Goal: Task Accomplishment & Management: Use online tool/utility

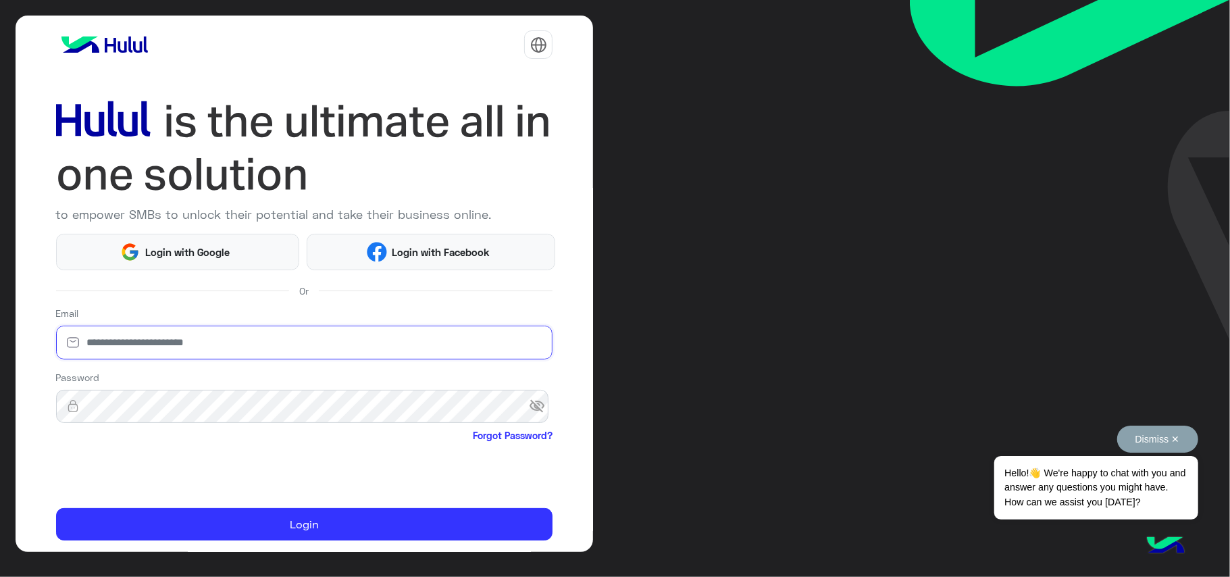
type input "**********"
click at [1114, 492] on span "Hello!👋 We're happy to chat with you and answer any questions you might have. H…" at bounding box center [1095, 487] width 203 height 63
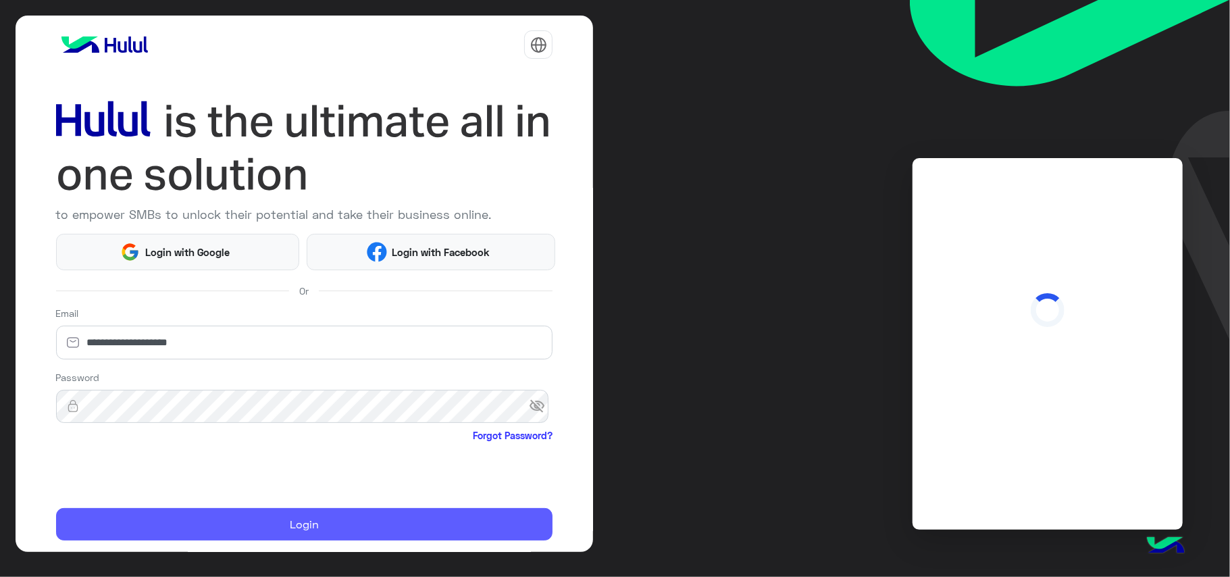
click at [432, 531] on button "Login" at bounding box center [304, 524] width 497 height 33
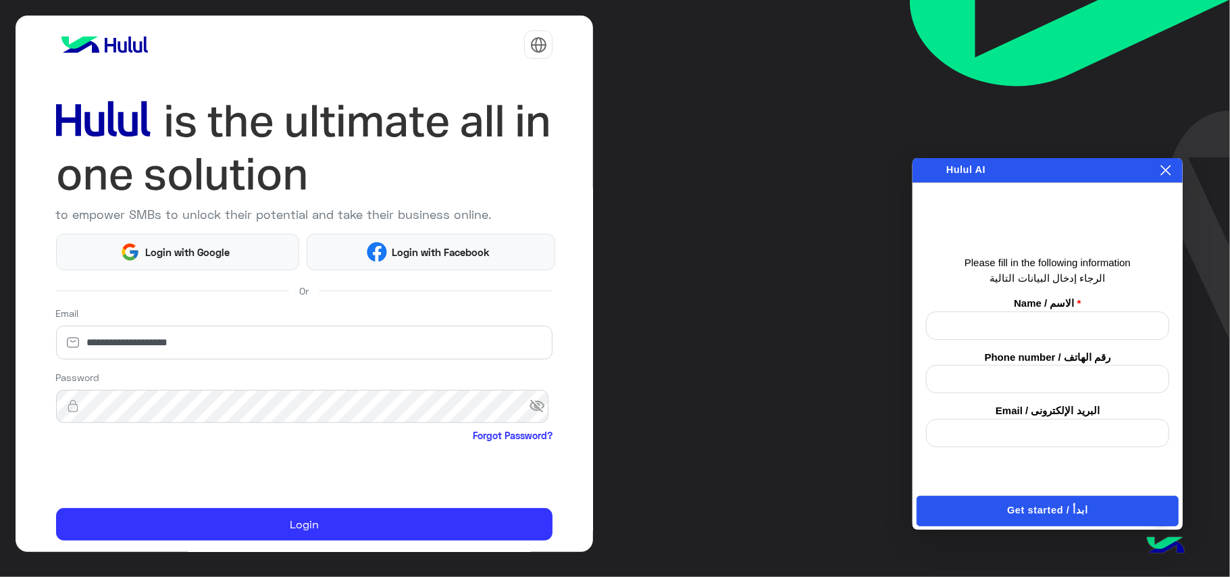
click at [1160, 174] on icon at bounding box center [1165, 170] width 11 height 11
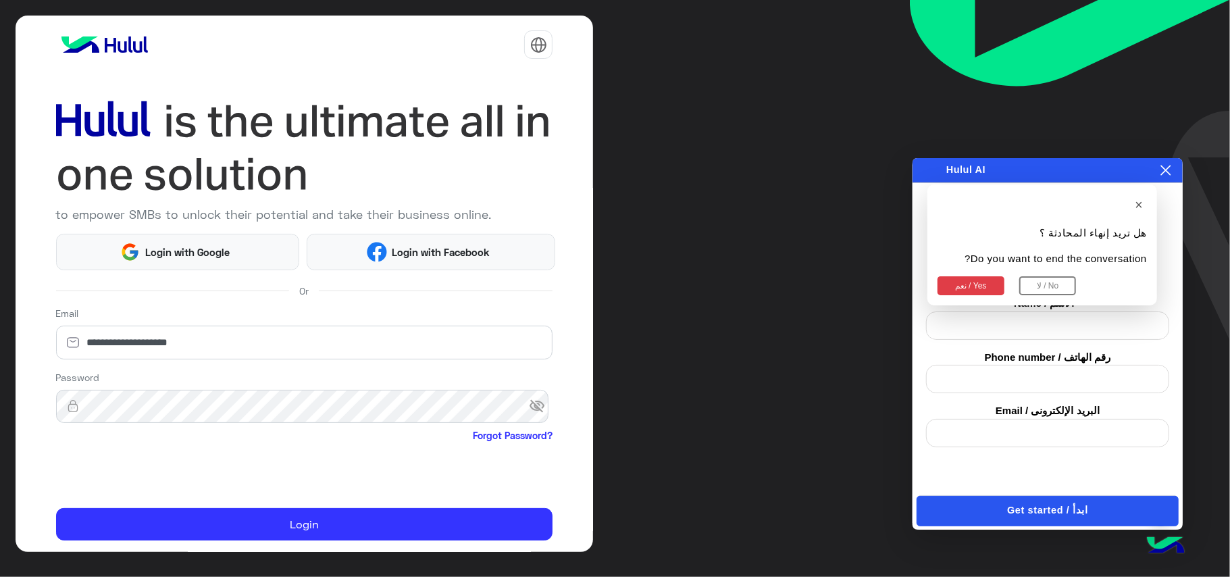
click at [961, 282] on button "نعم / Yes" at bounding box center [971, 285] width 67 height 19
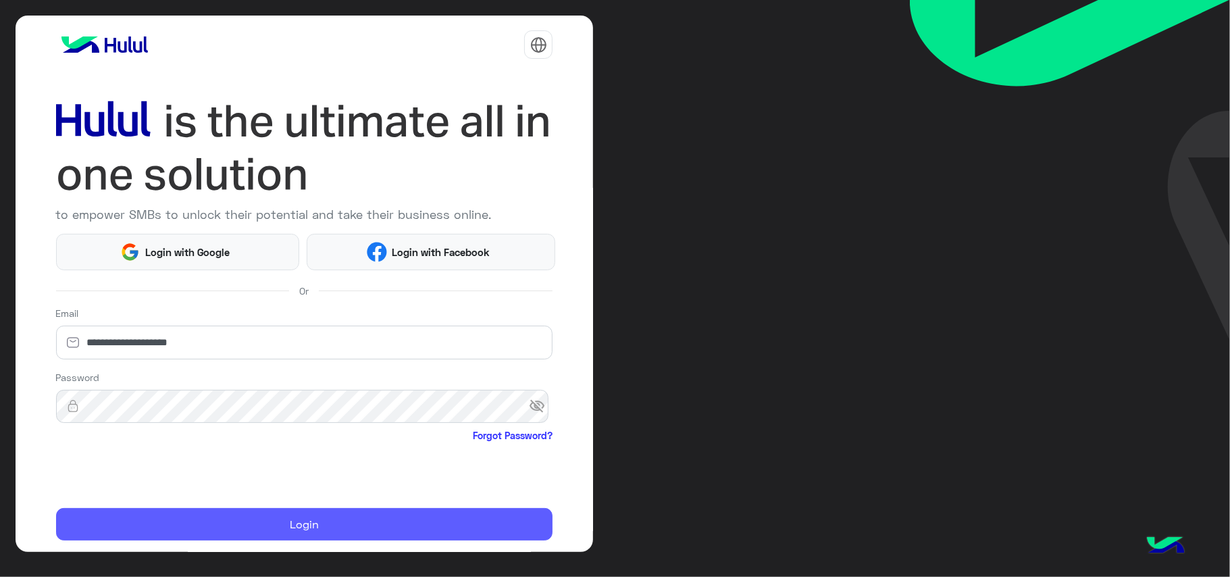
click at [303, 523] on button "Login" at bounding box center [304, 524] width 497 height 33
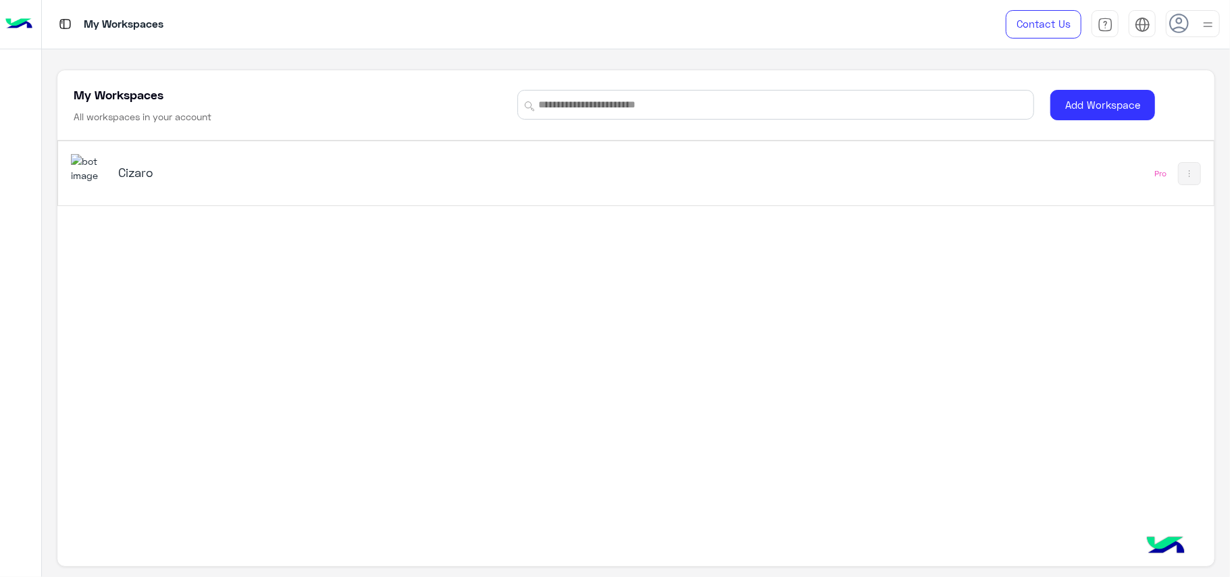
click at [371, 184] on div "Cizaro" at bounding box center [410, 173] width 678 height 39
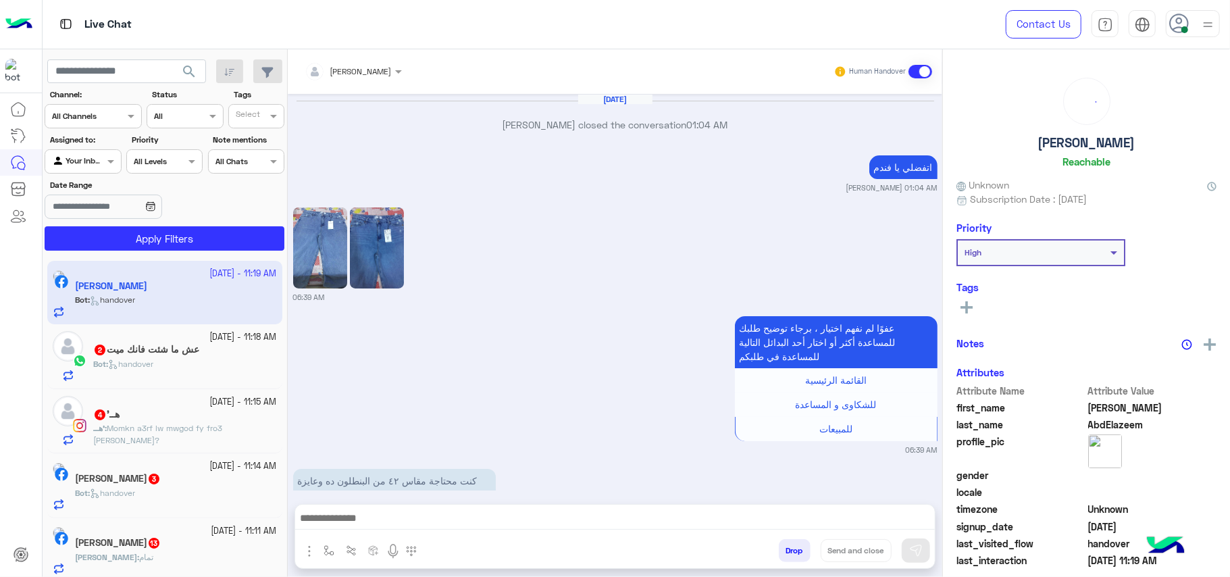
scroll to position [1878, 0]
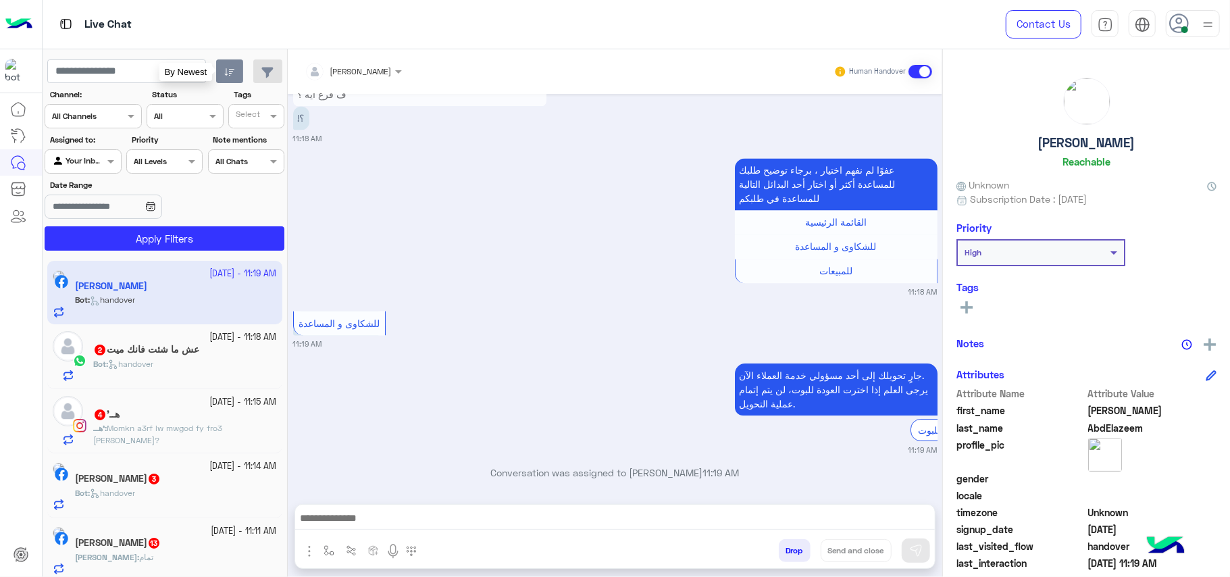
click at [228, 76] on icon "button" at bounding box center [229, 72] width 11 height 11
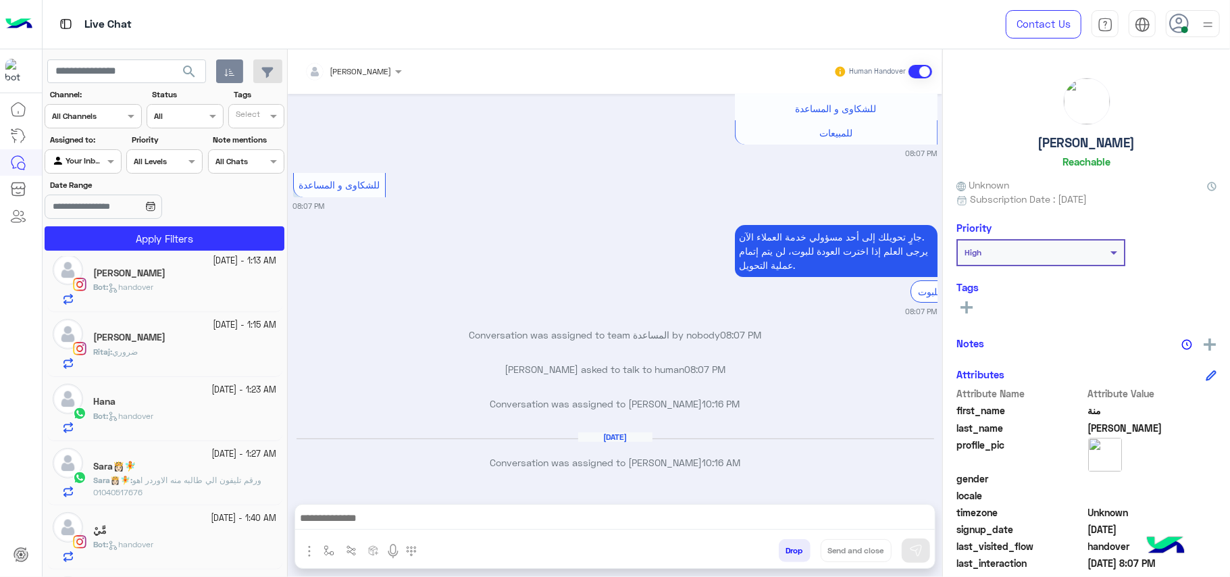
scroll to position [444, 0]
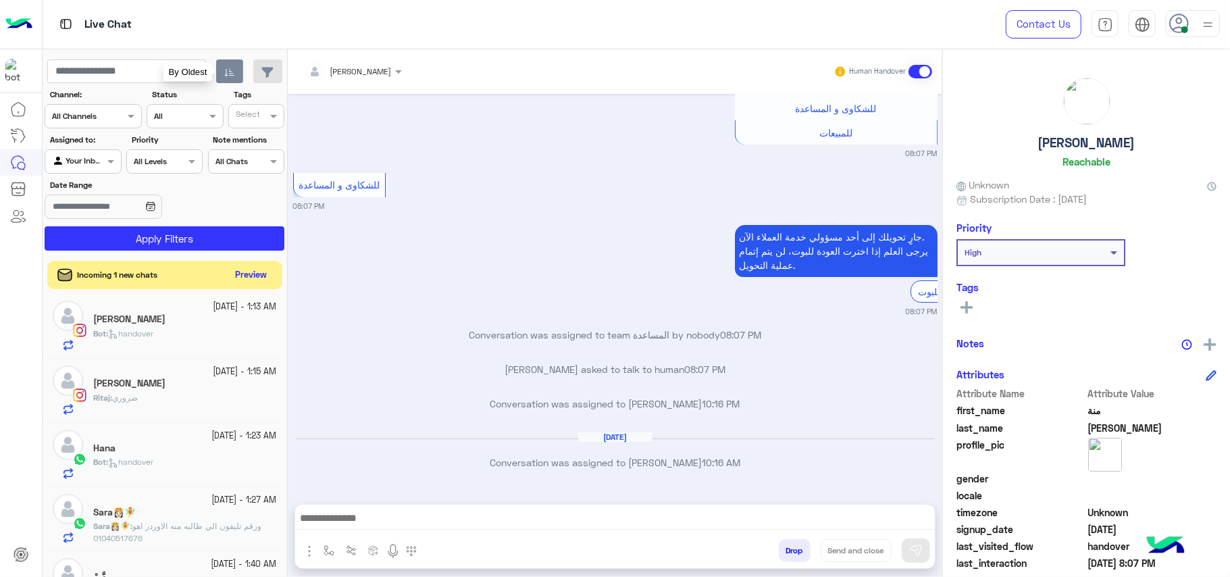
click at [268, 282] on button "Preview" at bounding box center [251, 275] width 42 height 18
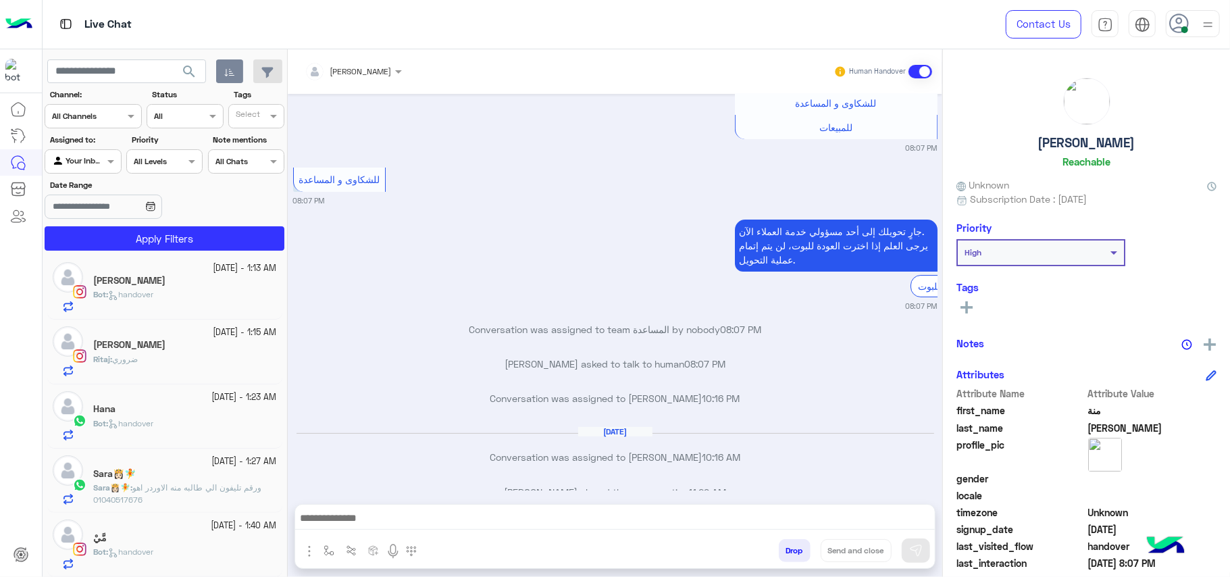
scroll to position [193, 0]
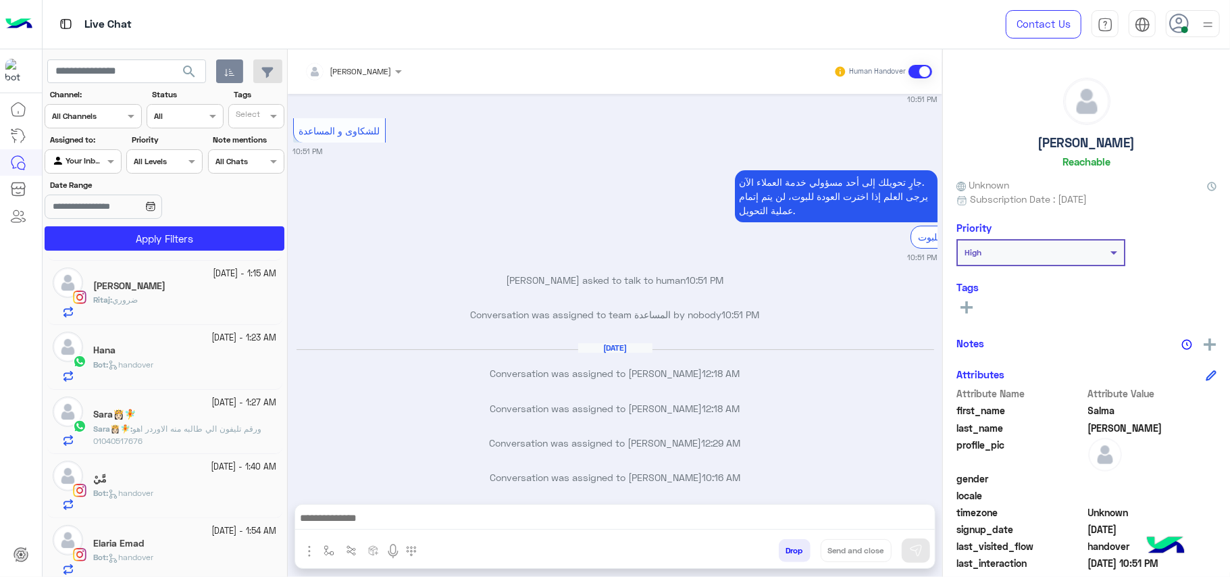
scroll to position [3606, 0]
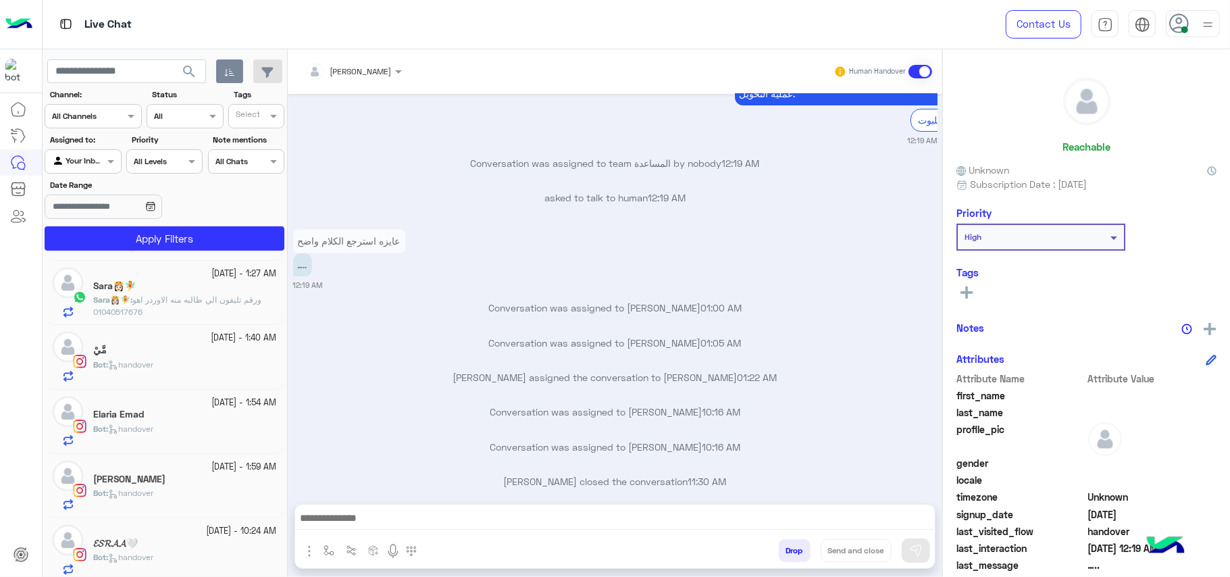
scroll to position [1968, 0]
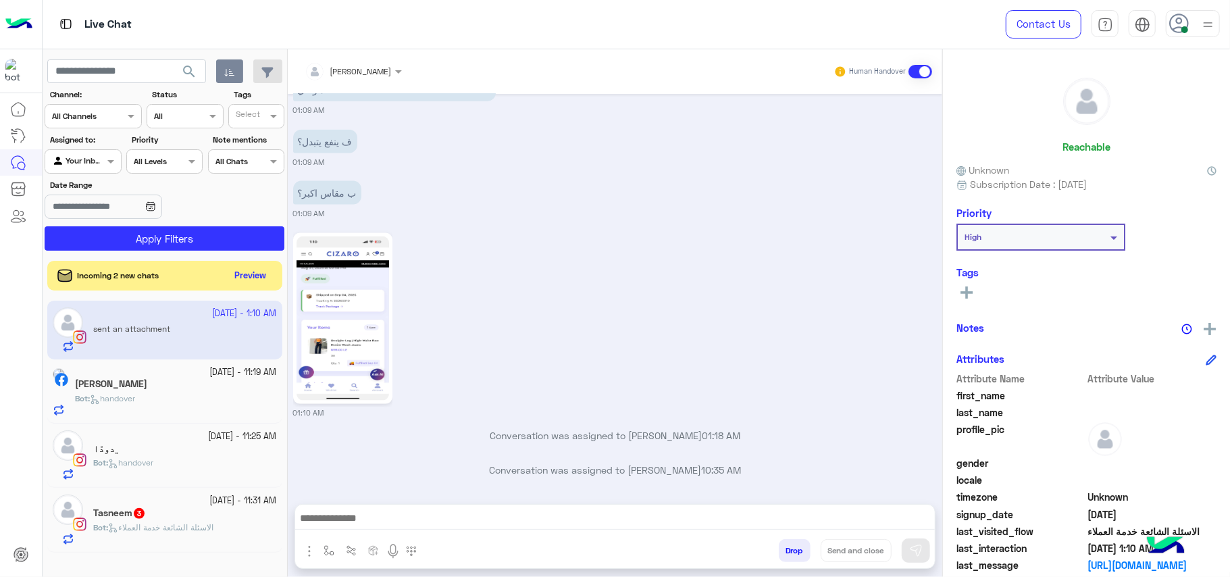
scroll to position [1364, 0]
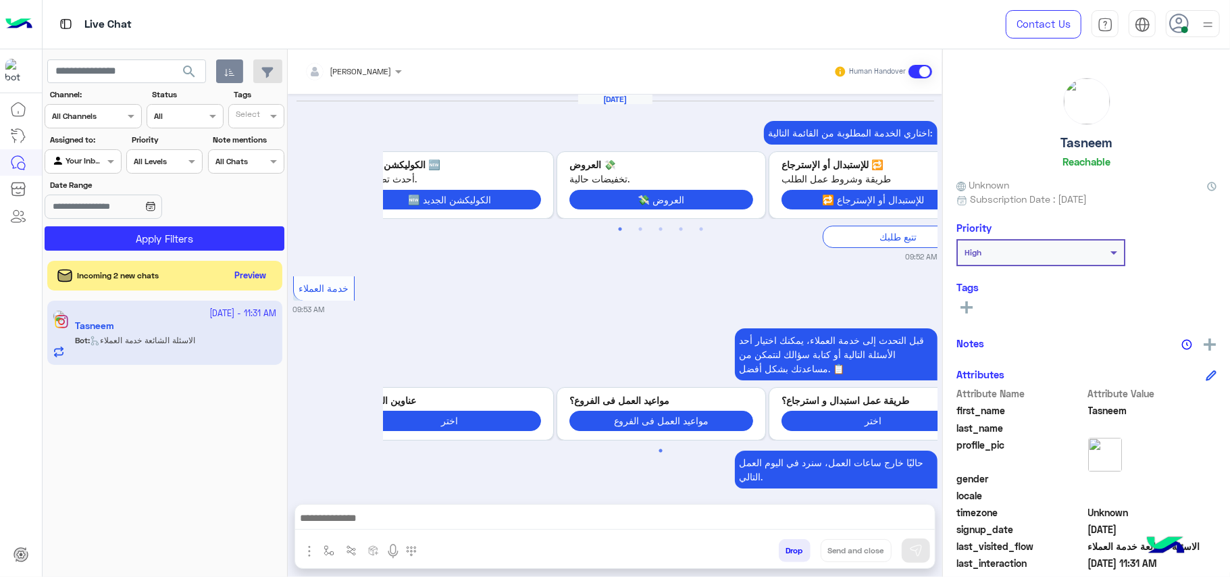
scroll to position [3610, 0]
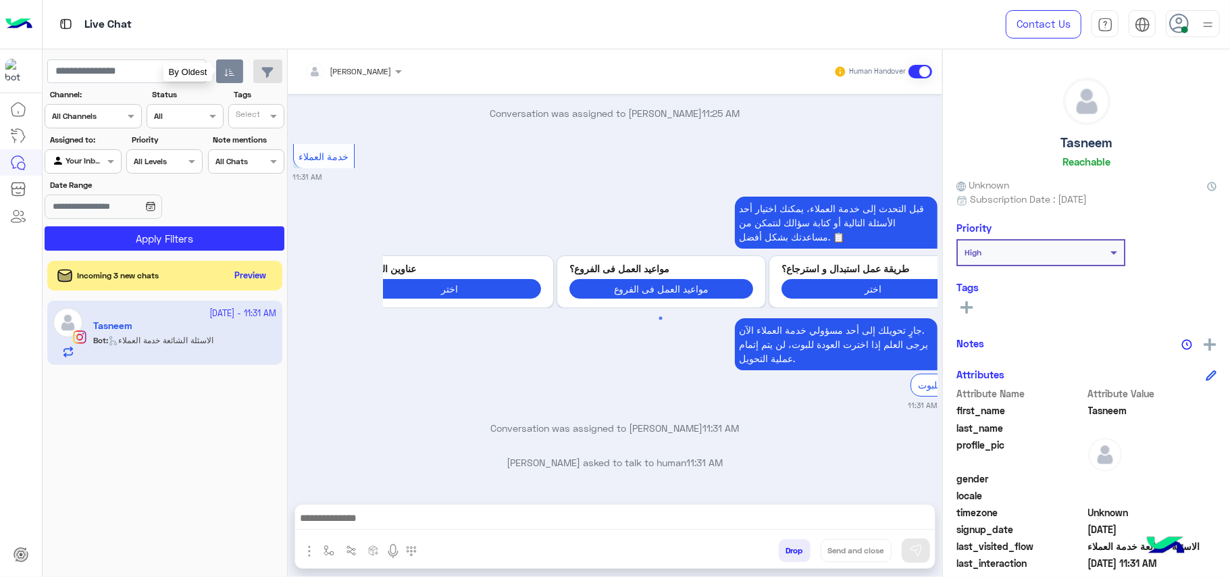
click at [234, 74] on icon "button" at bounding box center [229, 72] width 11 height 11
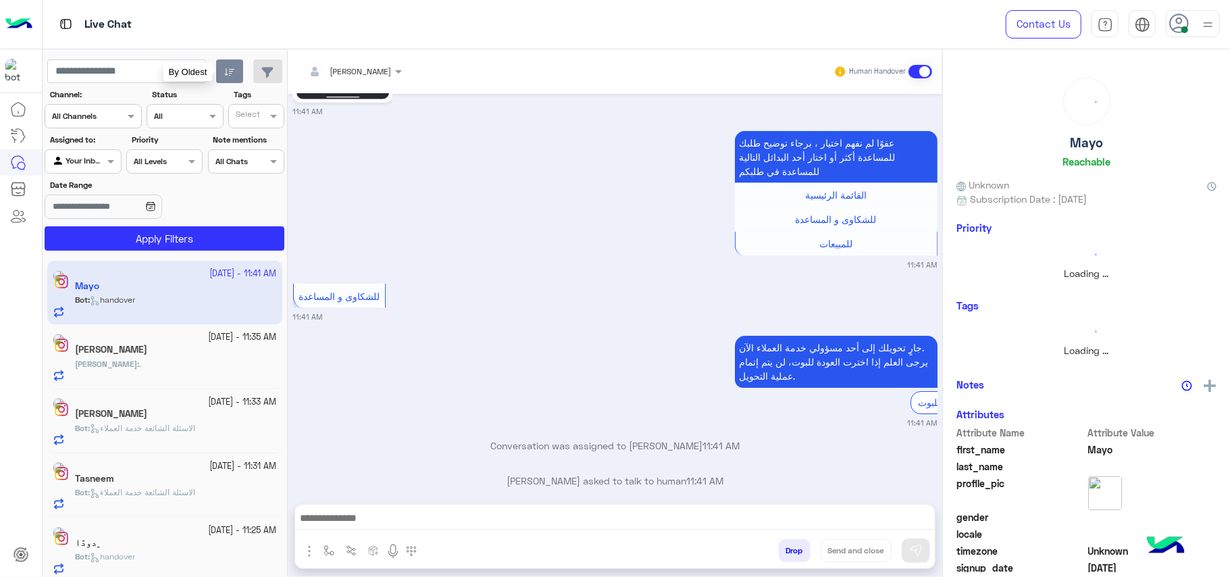
scroll to position [1322, 0]
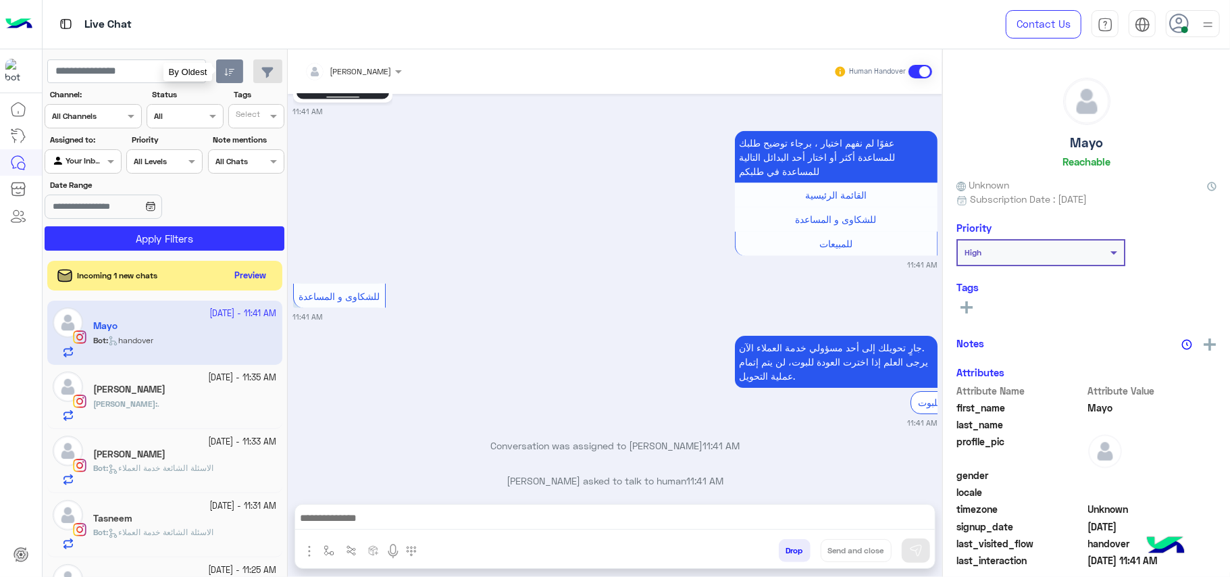
click at [234, 74] on icon "button" at bounding box center [229, 72] width 11 height 11
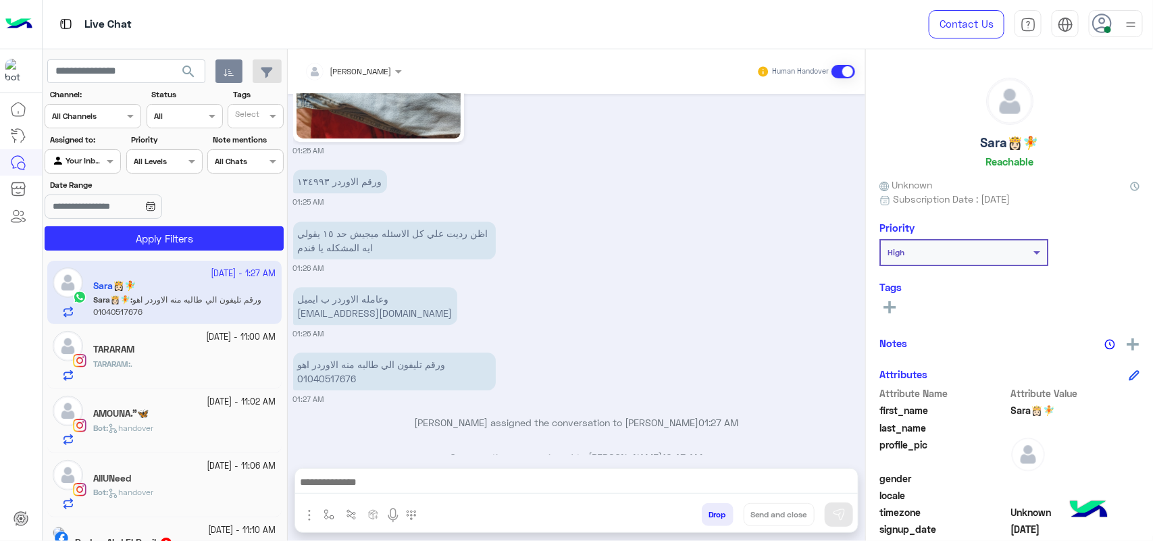
scroll to position [1761, 0]
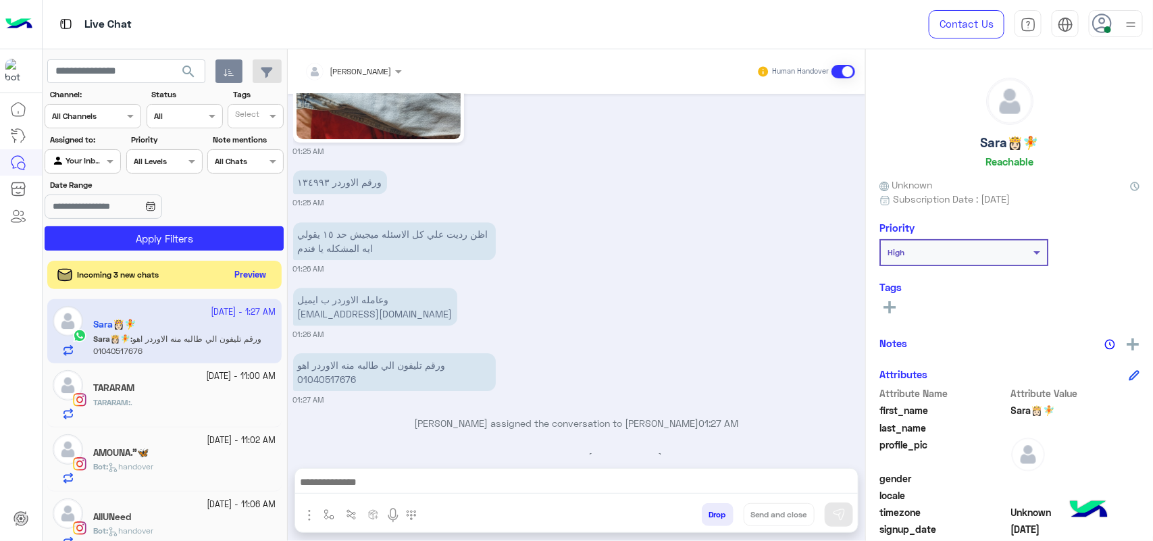
click at [252, 274] on button "Preview" at bounding box center [251, 275] width 42 height 18
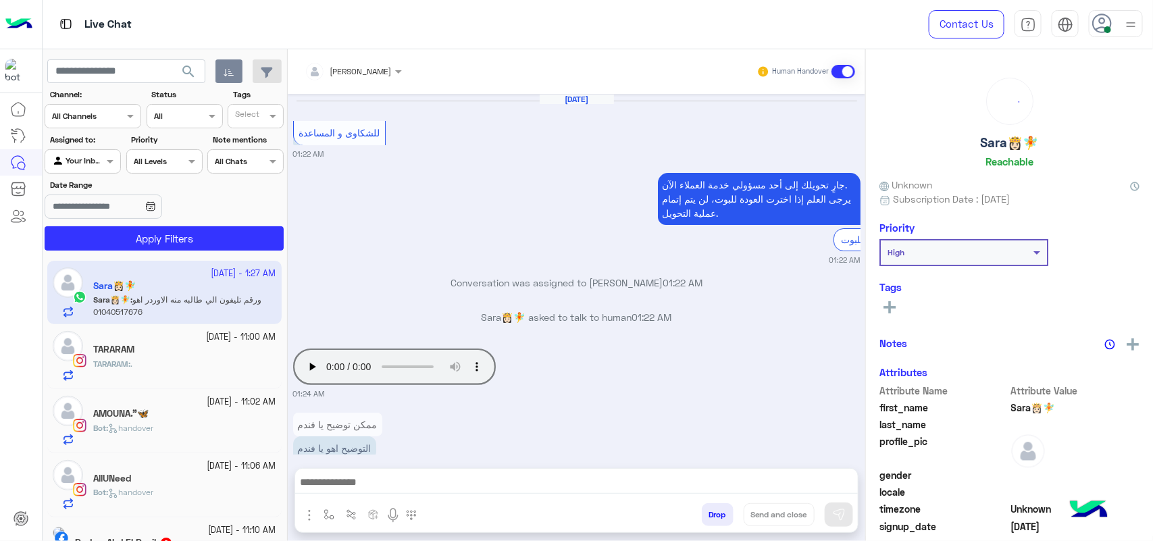
scroll to position [1797, 0]
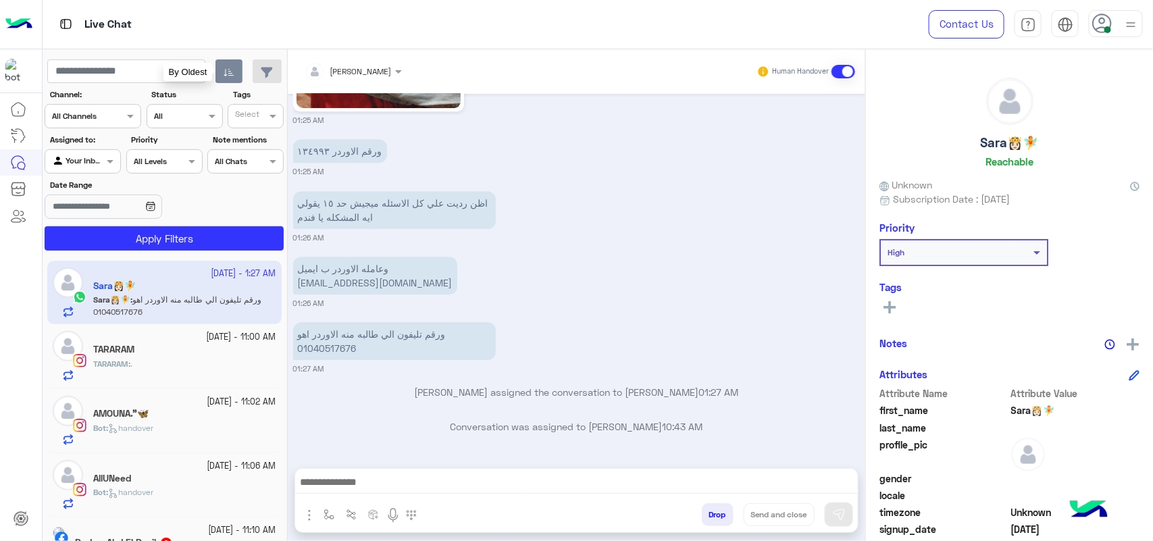
click at [224, 72] on icon "button" at bounding box center [229, 72] width 11 height 11
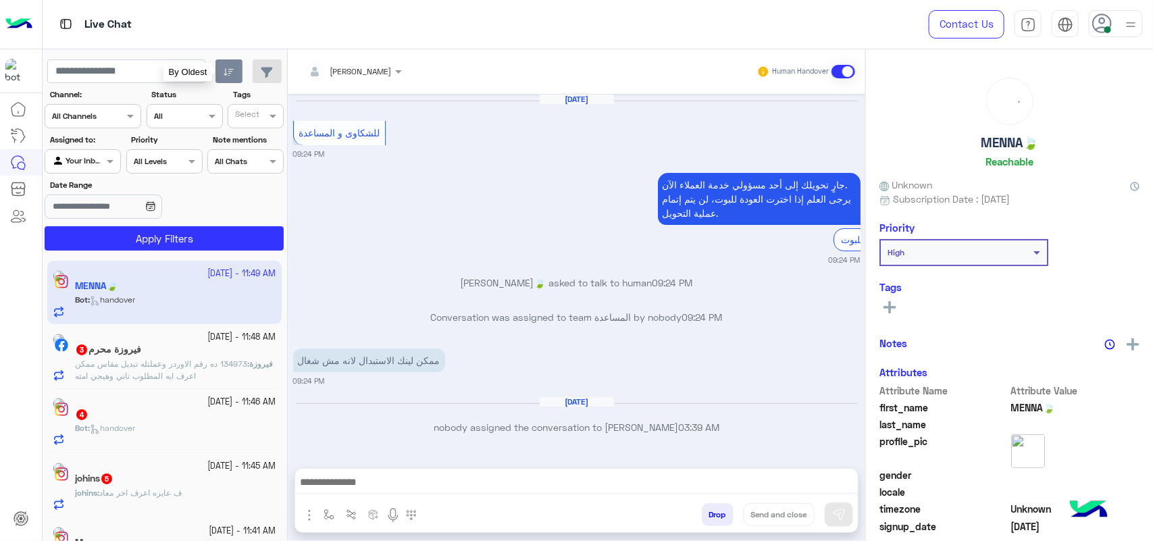
scroll to position [1061, 0]
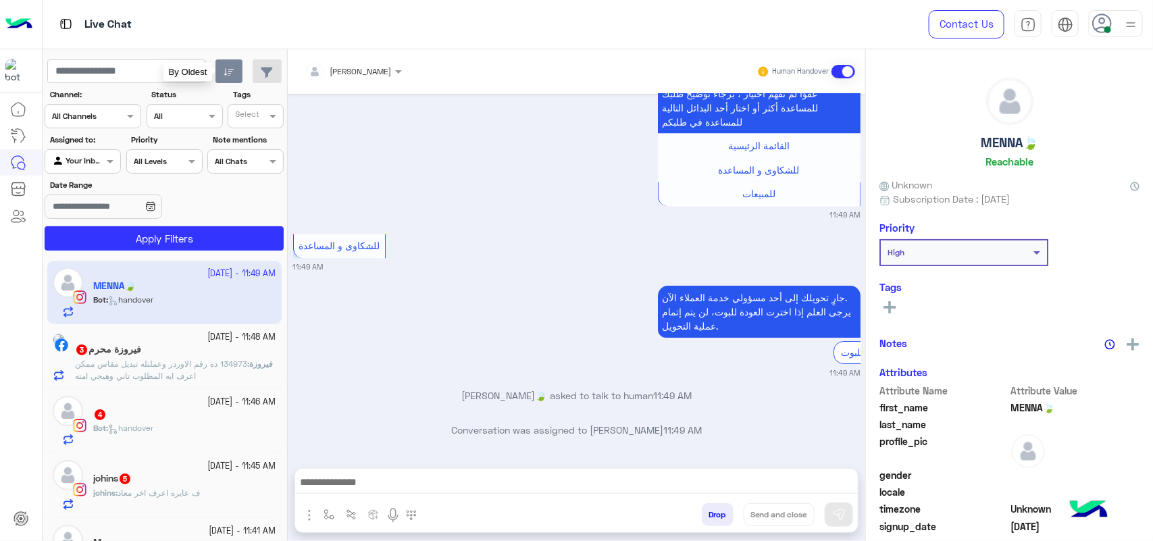
click at [224, 72] on icon "button" at bounding box center [229, 72] width 11 height 11
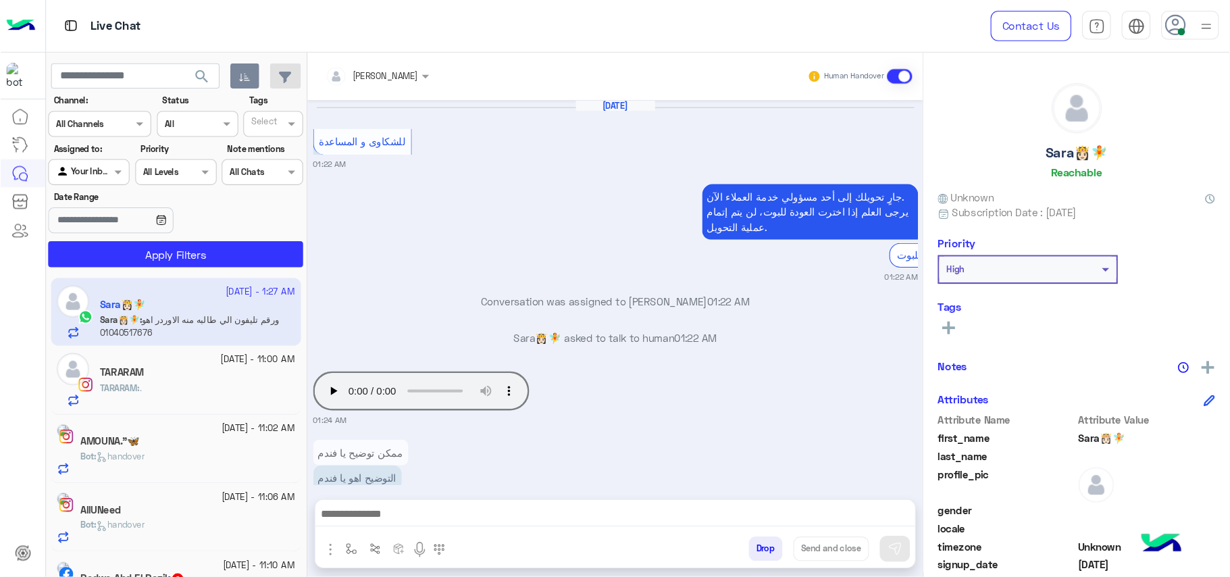
scroll to position [1797, 0]
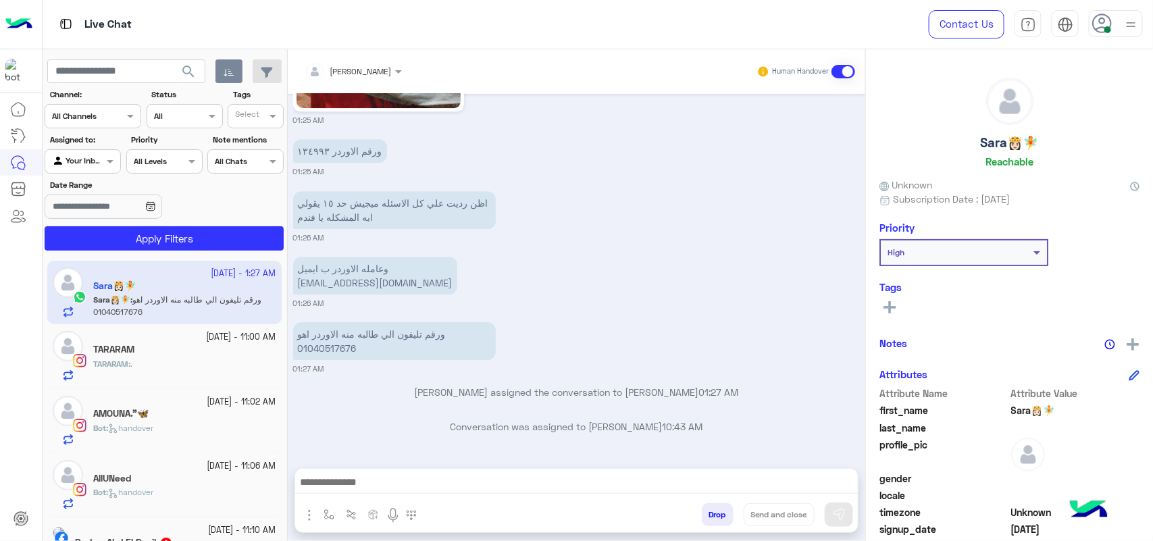
click at [240, 287] on app-inbox-user "[DATE] - 1:27 AM [PERSON_NAME]👸🏻🧚 [PERSON_NAME]👸🏻🧚 : ورقم تليفون الي طالبه منه …" at bounding box center [164, 292] width 234 height 63
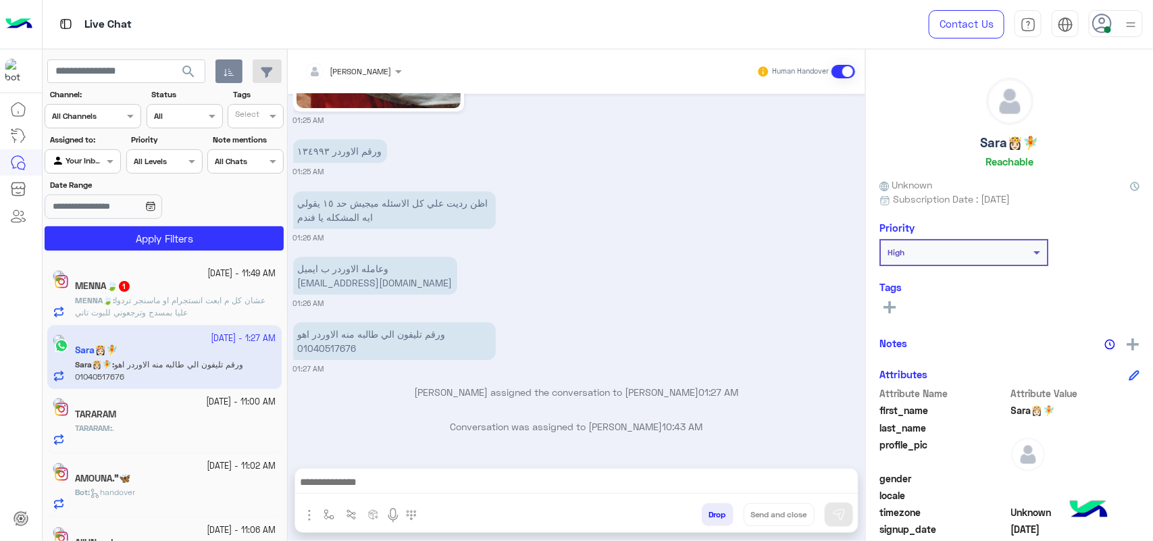
click at [586, 240] on small "01:26 AM" at bounding box center [576, 237] width 567 height 11
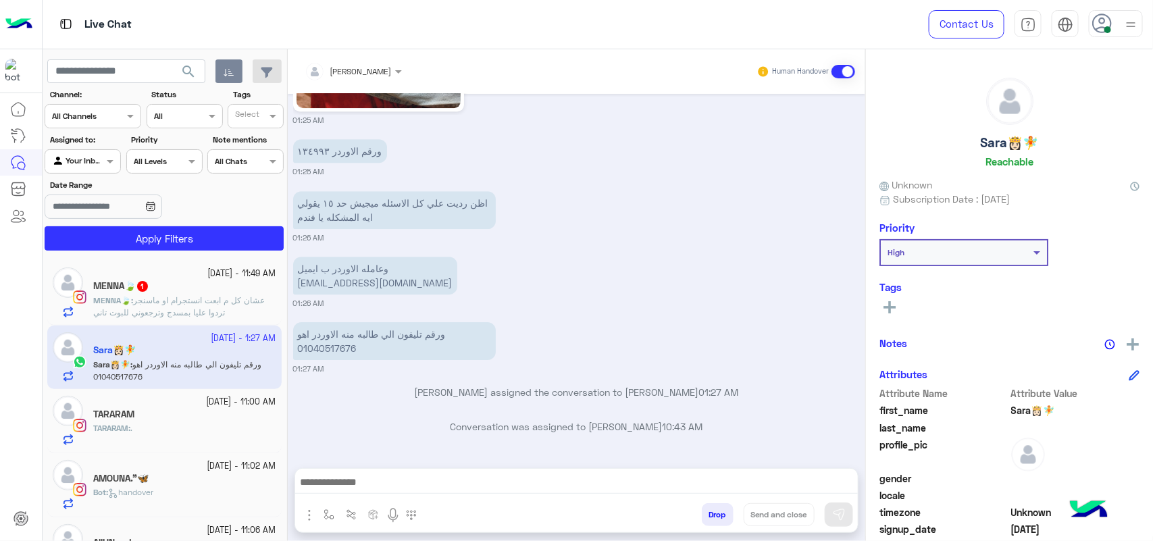
click at [203, 359] on app-inbox-user "[DATE] - 1:27 AM [PERSON_NAME]👸🏻🧚 [PERSON_NAME]👸🏻🧚 : ورقم تليفون الي طالبه منه …" at bounding box center [164, 357] width 234 height 63
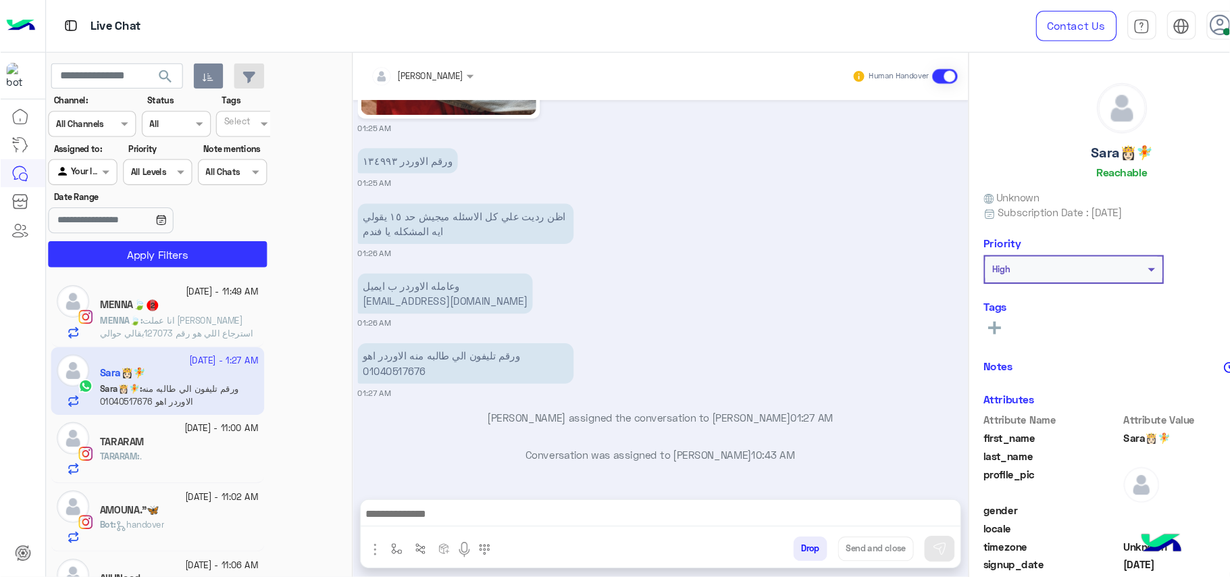
scroll to position [1762, 0]
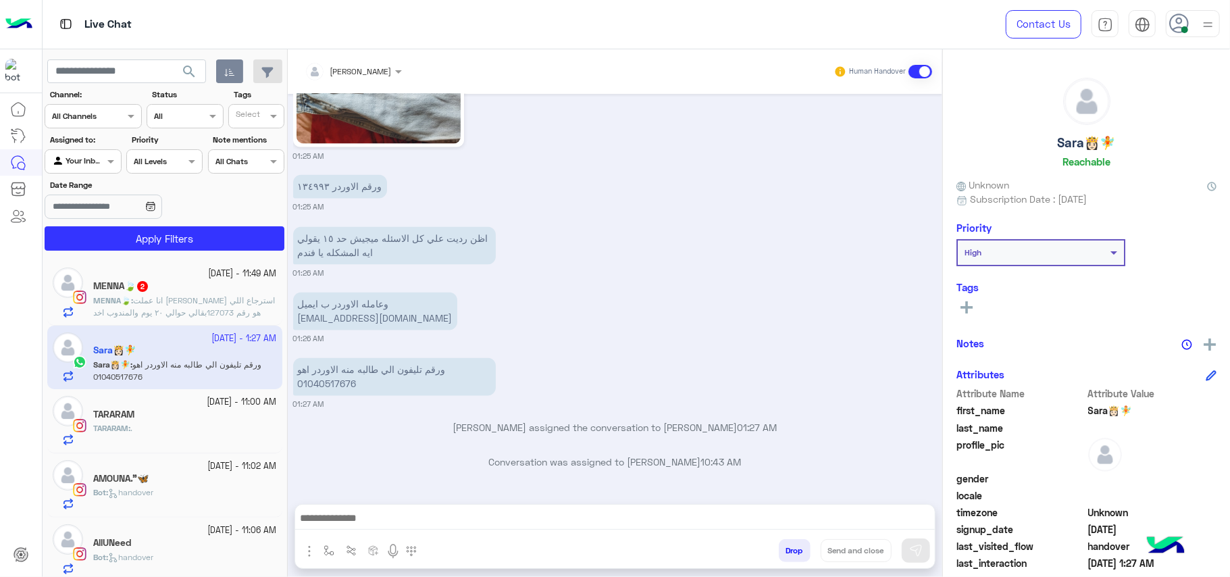
click at [827, 279] on div "[DATE] للشكاوى و المساعدة 01:22 AM جارٍ تحويلك إلى أحد مسؤولي خدمة العملاء الآن…" at bounding box center [615, 292] width 655 height 397
